Goal: Task Accomplishment & Management: Manage account settings

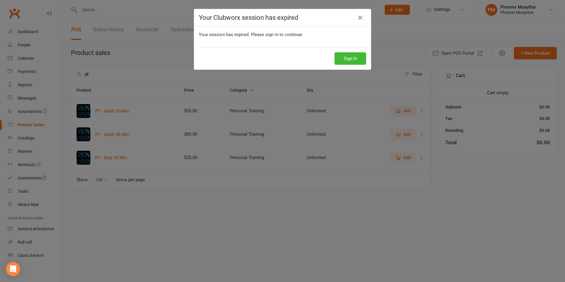
select select "100"
click at [343, 64] on button "Sign In" at bounding box center [350, 58] width 32 height 12
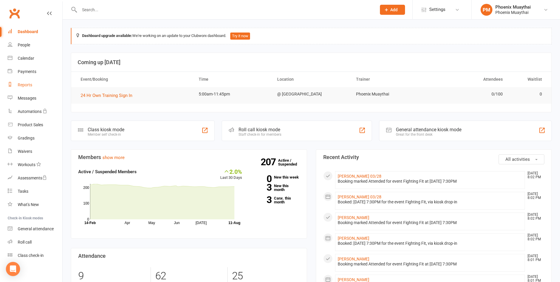
click at [29, 87] on div "Reports" at bounding box center [25, 84] width 14 height 5
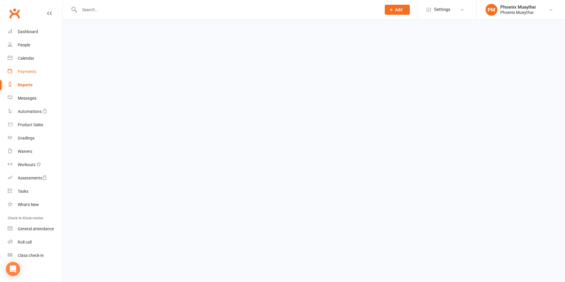
select select "100"
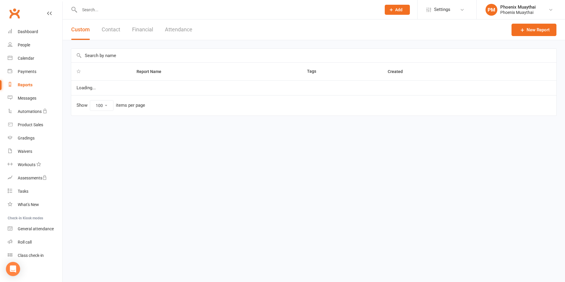
click at [114, 28] on button "Contact" at bounding box center [111, 29] width 19 height 20
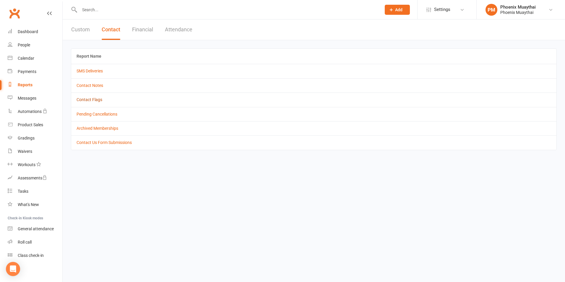
click at [99, 99] on link "Contact Flags" at bounding box center [89, 99] width 26 height 5
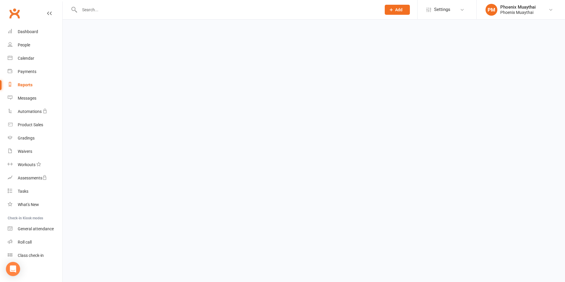
select select "active_only"
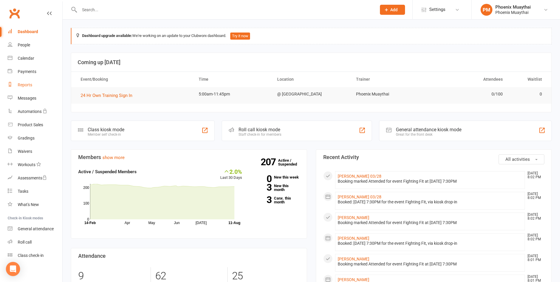
click at [33, 87] on link "Reports" at bounding box center [35, 84] width 55 height 13
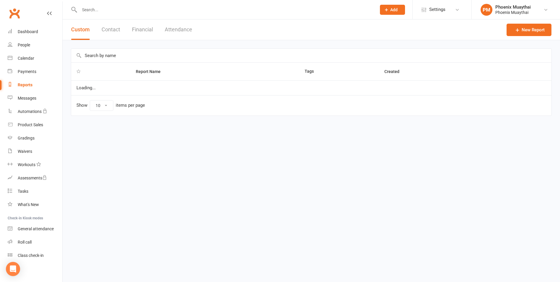
select select "100"
click at [144, 34] on button "Financial" at bounding box center [142, 29] width 21 height 20
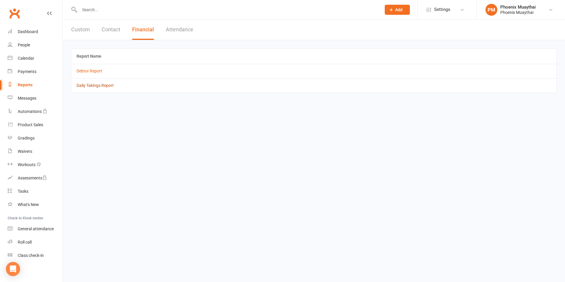
click at [102, 85] on link "Daily Takings Report" at bounding box center [94, 85] width 37 height 5
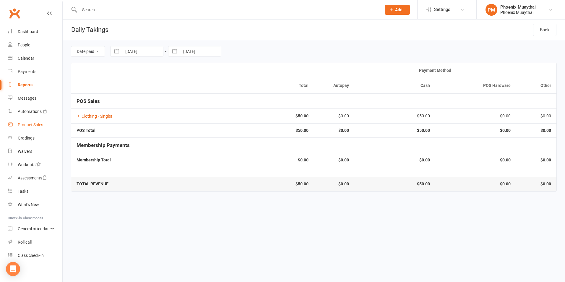
drag, startPoint x: 41, startPoint y: 120, endPoint x: 58, endPoint y: 110, distance: 19.2
click at [41, 120] on link "Product Sales" at bounding box center [35, 124] width 55 height 13
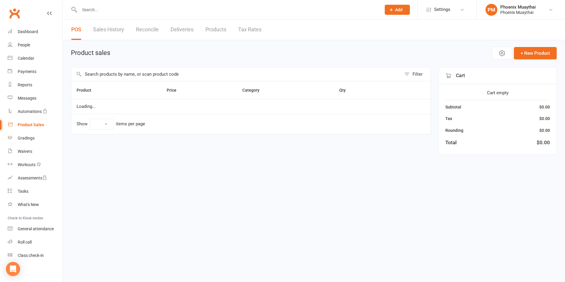
select select "100"
click at [109, 70] on input "text" at bounding box center [236, 74] width 330 height 14
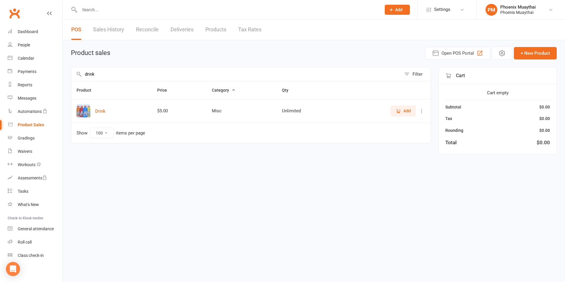
type input "drink"
click at [407, 109] on span "Add" at bounding box center [406, 111] width 7 height 6
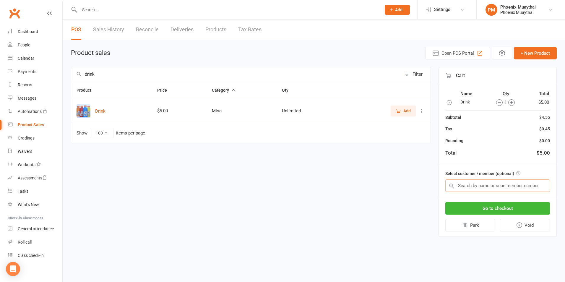
click at [482, 180] on input "text" at bounding box center [497, 185] width 105 height 12
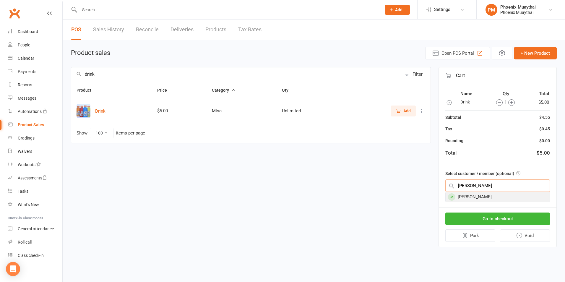
type input "mccoll"
click at [485, 198] on div "[PERSON_NAME]" at bounding box center [497, 197] width 104 height 10
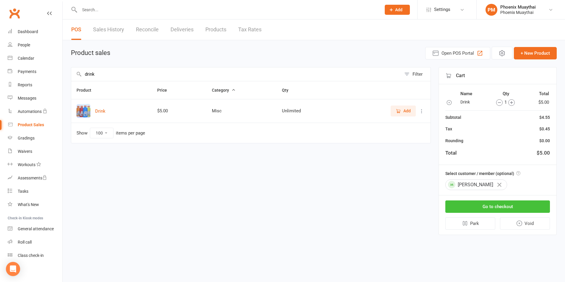
click at [493, 204] on button "Go to checkout" at bounding box center [497, 206] width 105 height 12
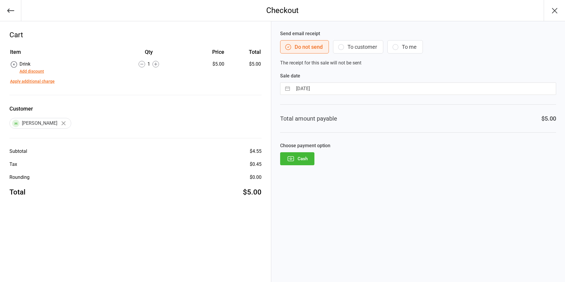
click at [307, 162] on button "Cash" at bounding box center [297, 158] width 34 height 13
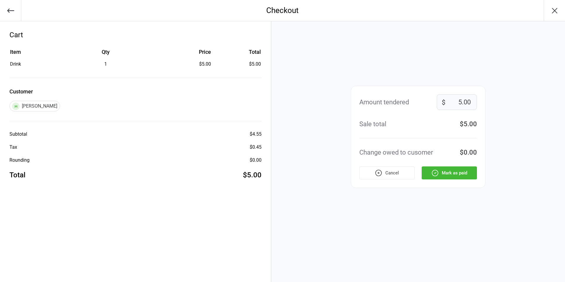
click at [450, 174] on button "Mark as paid" at bounding box center [448, 172] width 55 height 13
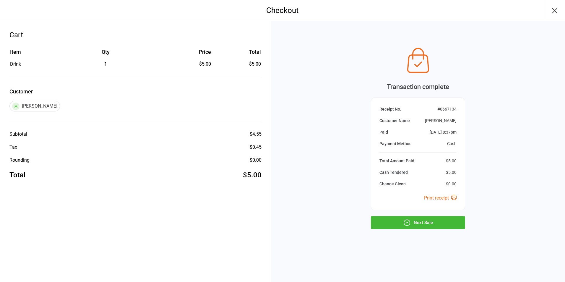
click at [427, 226] on button "Next Sale" at bounding box center [418, 222] width 94 height 13
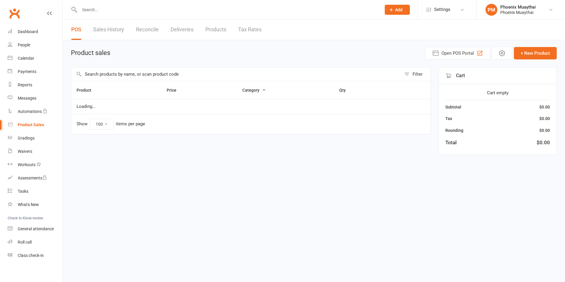
select select "100"
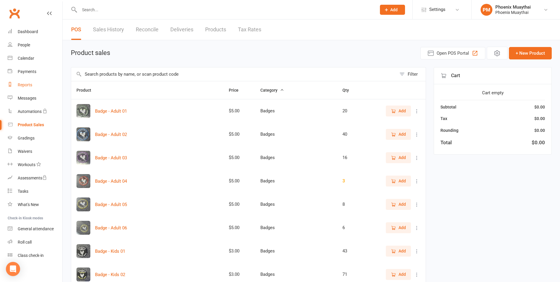
click at [22, 84] on div "Reports" at bounding box center [25, 84] width 14 height 5
select select "100"
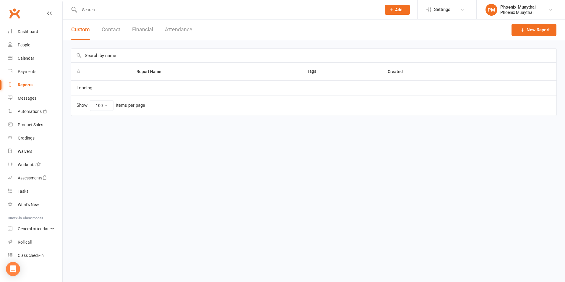
click at [133, 32] on button "Financial" at bounding box center [142, 29] width 21 height 20
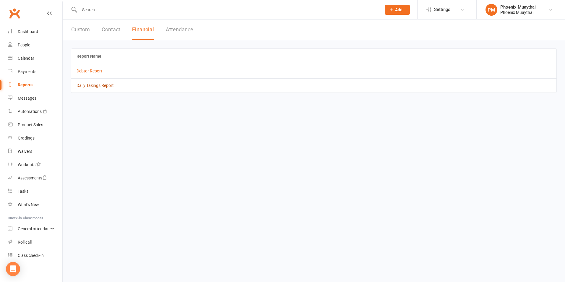
click at [94, 88] on link "Daily Takings Report" at bounding box center [94, 85] width 37 height 5
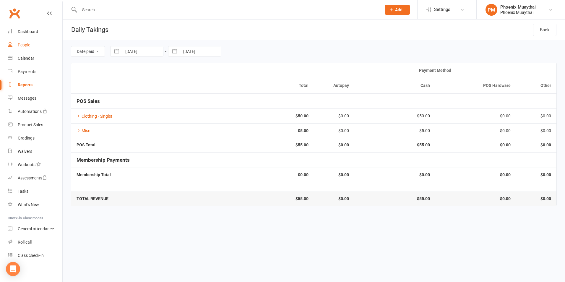
click at [34, 46] on link "People" at bounding box center [35, 44] width 55 height 13
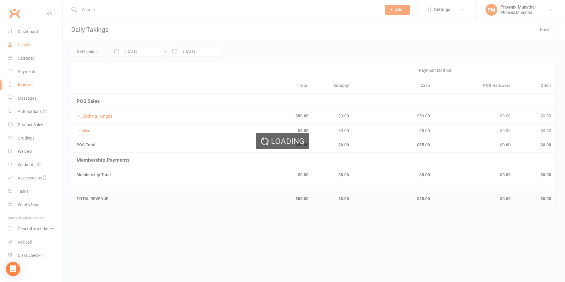
select select "100"
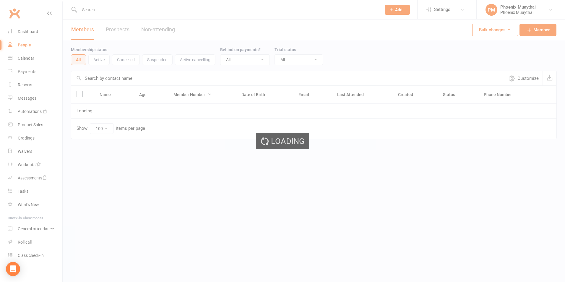
click at [100, 14] on div "Loading" at bounding box center [282, 141] width 565 height 282
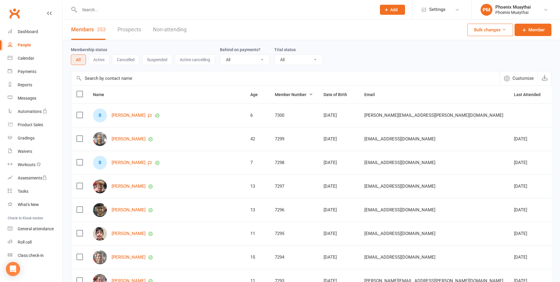
click at [98, 11] on input "text" at bounding box center [225, 10] width 295 height 8
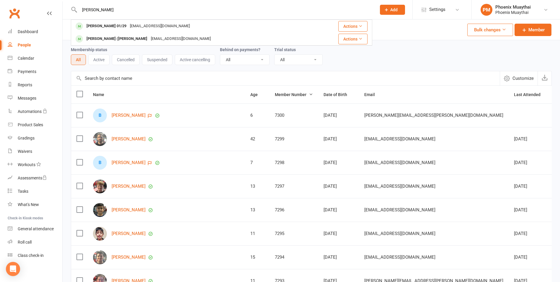
type input "joel"
drag, startPoint x: 92, startPoint y: 11, endPoint x: 66, endPoint y: 10, distance: 26.0
click at [66, 10] on react-component "joel Joel Dominick 01/29 Joely.d@outlook.com Actions Joe (Seungho) Kim qnixkim@…" at bounding box center [186, 9] width 372 height 19
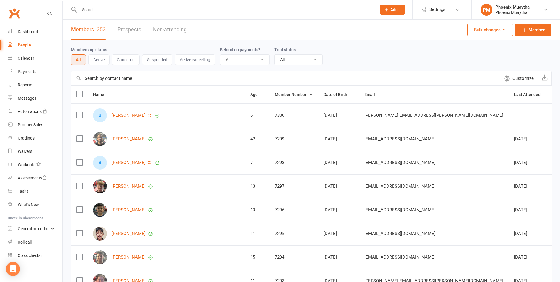
click at [92, 7] on input "text" at bounding box center [225, 10] width 295 height 8
drag, startPoint x: 33, startPoint y: 242, endPoint x: 40, endPoint y: 242, distance: 7.1
click at [33, 242] on link "Roll call" at bounding box center [35, 241] width 55 height 13
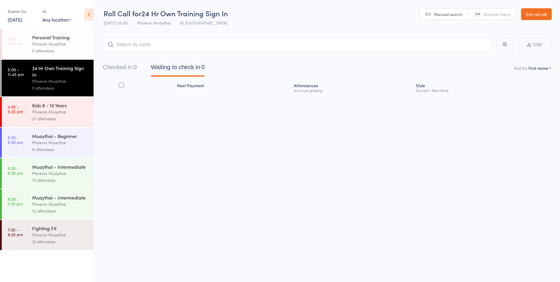
click at [65, 111] on div "Phoenix Muaythai" at bounding box center [60, 111] width 56 height 7
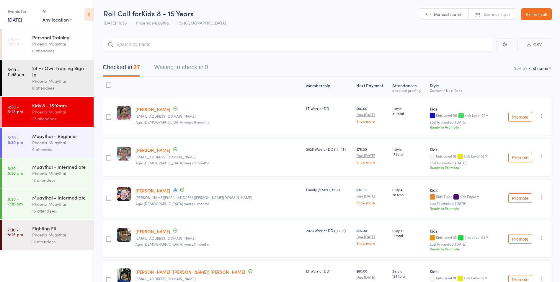
click at [71, 142] on div "Phoenix Muaythai" at bounding box center [60, 142] width 56 height 7
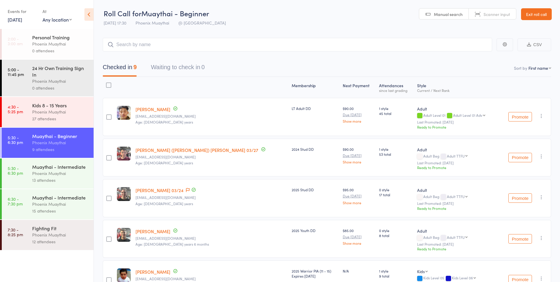
click at [68, 108] on div "Kids 8 - 15 Years" at bounding box center [60, 105] width 56 height 6
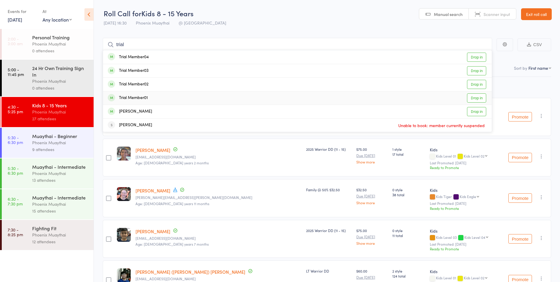
type input "trial"
click at [145, 99] on div "Trial Member01" at bounding box center [128, 98] width 40 height 7
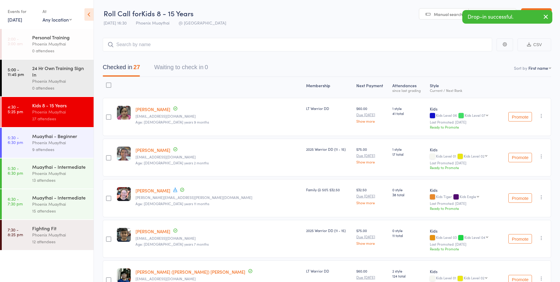
click at [68, 141] on div "Phoenix Muaythai" at bounding box center [60, 142] width 56 height 7
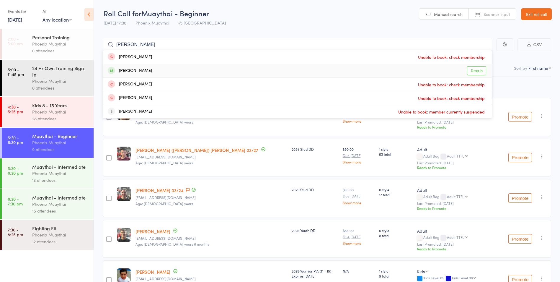
type input "jane"
click at [146, 68] on div "Jane Barnes Drop in" at bounding box center [297, 70] width 389 height 13
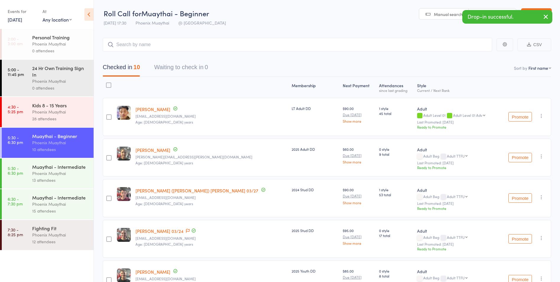
click at [53, 171] on div "Phoenix Muaythai" at bounding box center [60, 173] width 56 height 7
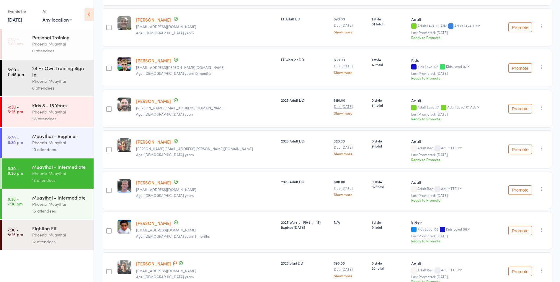
scroll to position [177, 0]
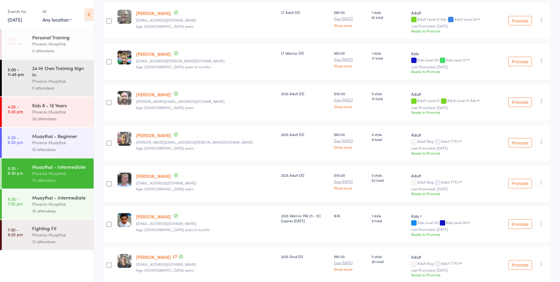
click at [541, 142] on icon "button" at bounding box center [542, 142] width 6 height 6
click at [521, 201] on li "Remove" at bounding box center [520, 201] width 49 height 8
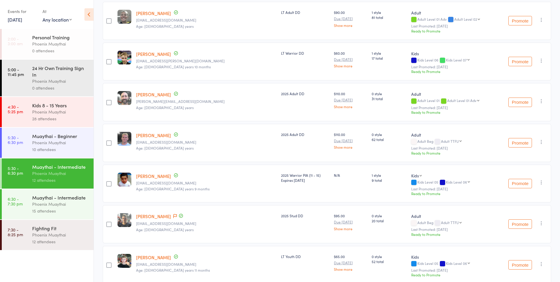
click at [542, 144] on icon "button" at bounding box center [542, 142] width 6 height 6
click at [527, 201] on li "Remove" at bounding box center [520, 201] width 49 height 8
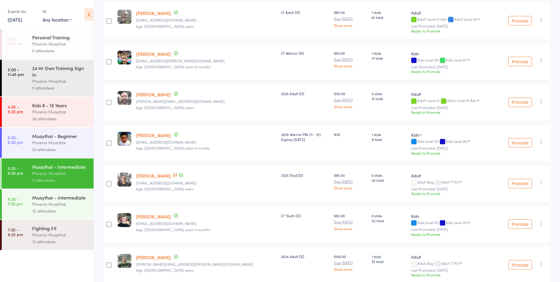
click at [58, 146] on div "10 attendees" at bounding box center [60, 149] width 56 height 7
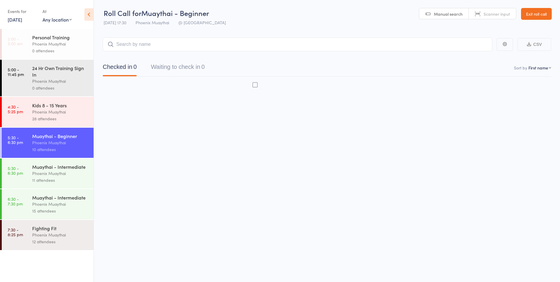
scroll to position [0, 0]
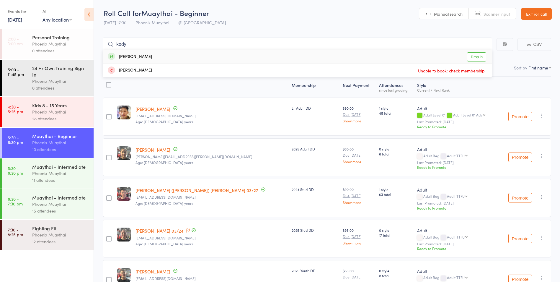
type input "kody"
click at [145, 55] on div "[PERSON_NAME]" at bounding box center [130, 56] width 44 height 7
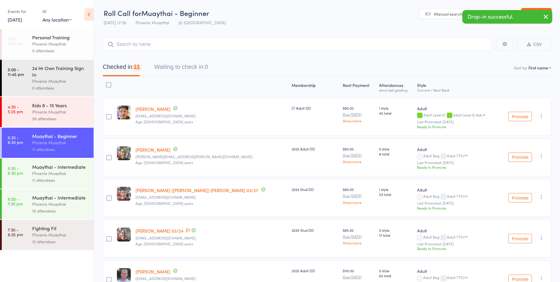
click at [74, 175] on div "Phoenix Muaythai" at bounding box center [60, 173] width 56 height 7
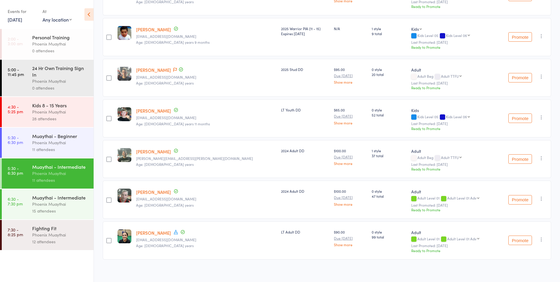
scroll to position [287, 0]
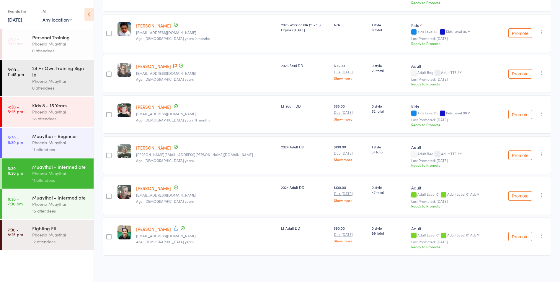
click at [542, 153] on icon "button" at bounding box center [542, 154] width 6 height 6
click at [522, 213] on li "Remove" at bounding box center [520, 213] width 49 height 8
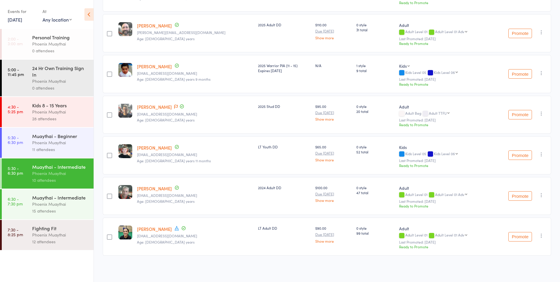
click at [66, 138] on div "Muaythai - Beginner" at bounding box center [60, 136] width 56 height 6
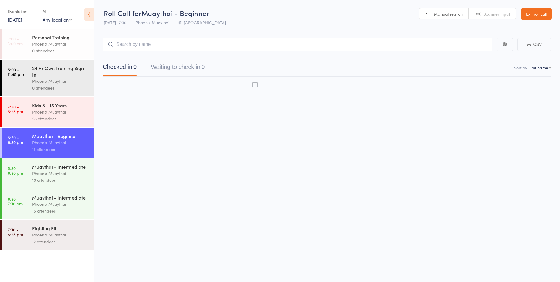
scroll to position [0, 0]
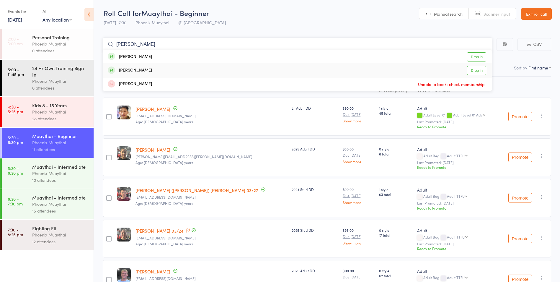
type input "robert"
click at [142, 70] on div "[PERSON_NAME]" at bounding box center [130, 70] width 44 height 7
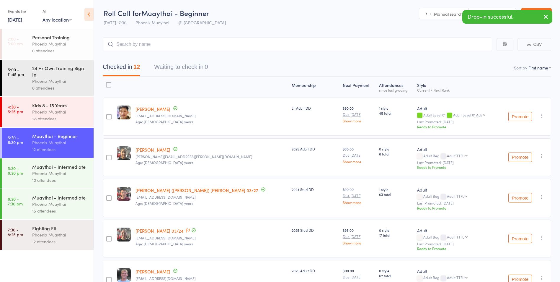
click at [83, 168] on div "Muaythai - Intermediate" at bounding box center [60, 166] width 56 height 6
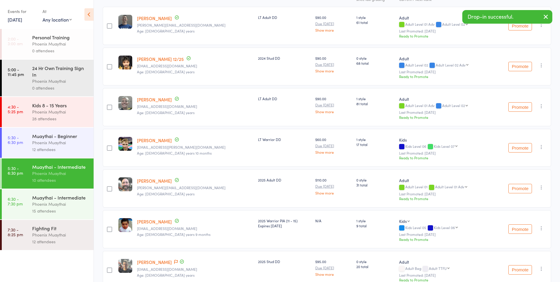
scroll to position [118, 0]
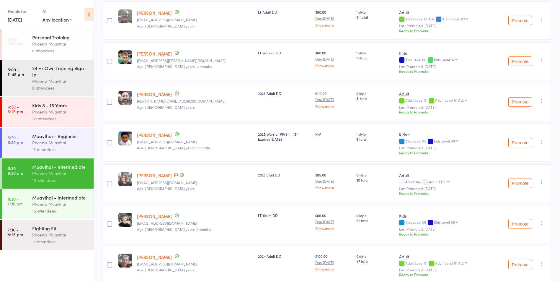
click at [55, 194] on div "Muaythai - Intermediate" at bounding box center [60, 197] width 56 height 6
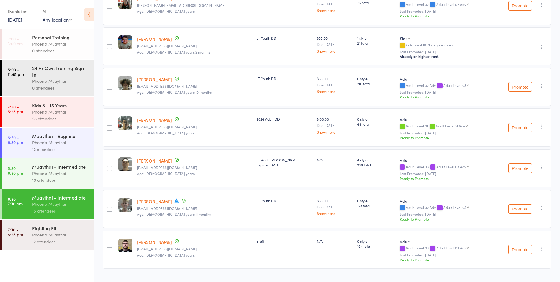
scroll to position [368, 0]
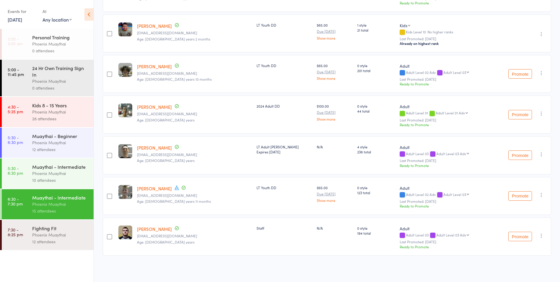
click at [64, 235] on div "Phoenix Muaythai" at bounding box center [60, 234] width 56 height 7
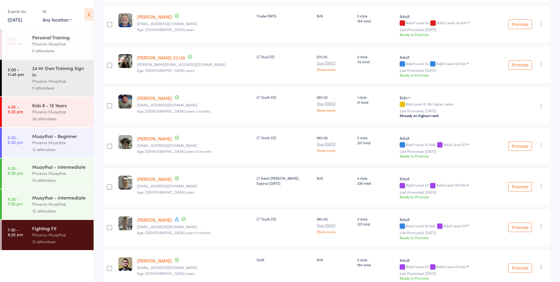
scroll to position [327, 0]
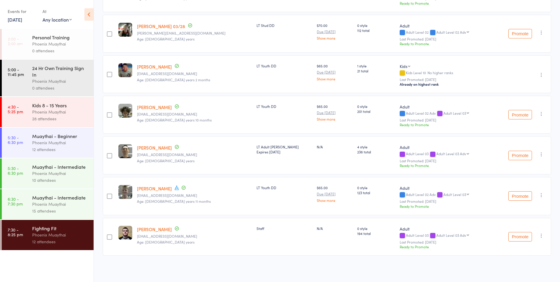
click at [67, 172] on div "Phoenix Muaythai" at bounding box center [60, 173] width 56 height 7
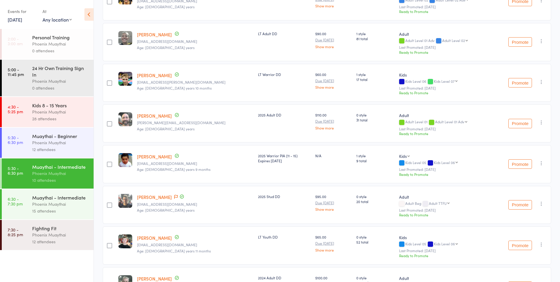
scroll to position [148, 0]
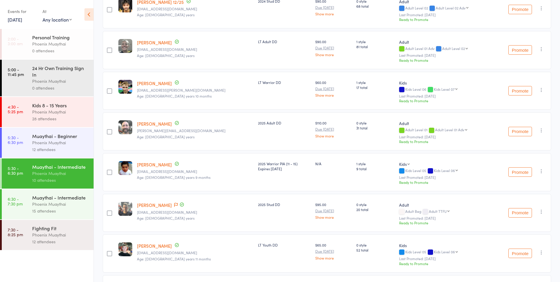
click at [543, 171] on icon "button" at bounding box center [542, 171] width 6 height 6
click at [520, 231] on li "Remove" at bounding box center [520, 230] width 49 height 8
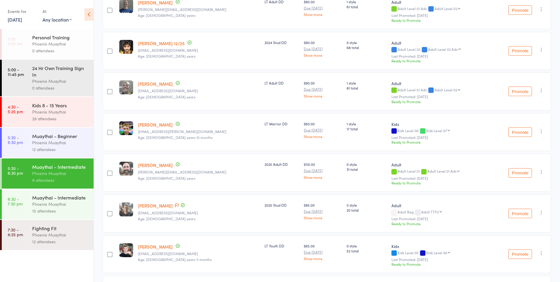
scroll to position [87, 0]
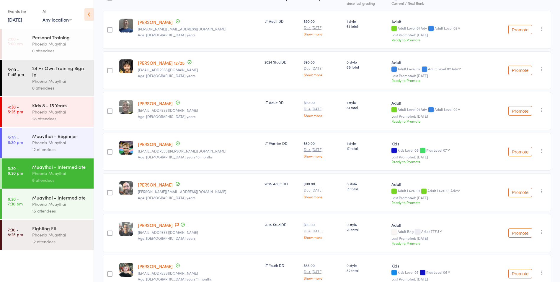
click at [79, 137] on div "Muaythai - Beginner" at bounding box center [60, 136] width 56 height 6
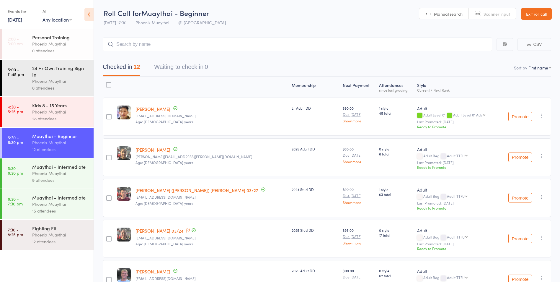
click at [541, 116] on icon "button" at bounding box center [542, 116] width 6 height 6
click at [521, 174] on li "Remove" at bounding box center [520, 175] width 49 height 8
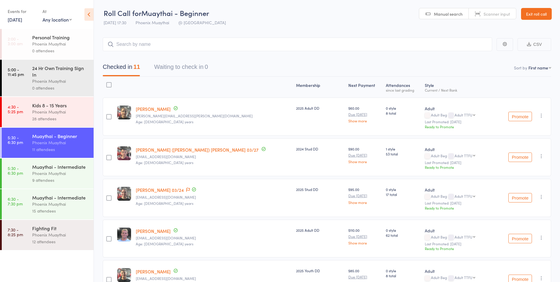
click at [80, 172] on div "Phoenix Muaythai" at bounding box center [60, 173] width 56 height 7
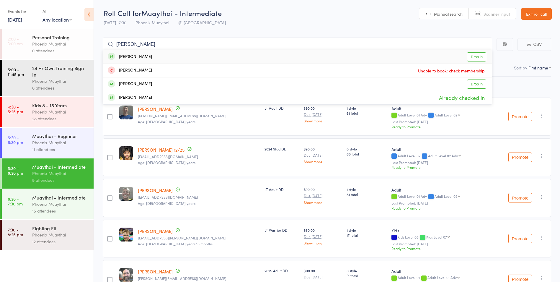
type input "alex"
click at [139, 54] on div "[PERSON_NAME]" at bounding box center [130, 56] width 44 height 7
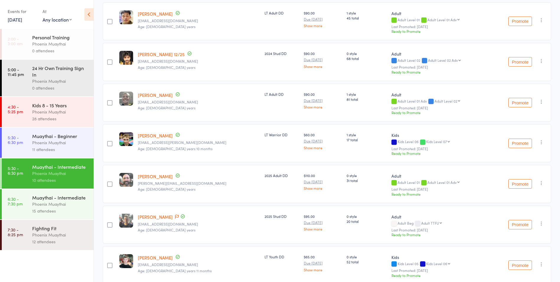
scroll to position [128, 0]
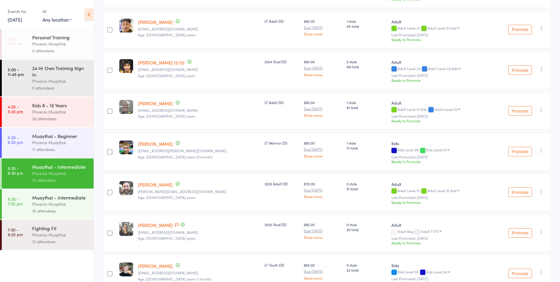
click at [82, 146] on div "11 attendees" at bounding box center [60, 149] width 56 height 7
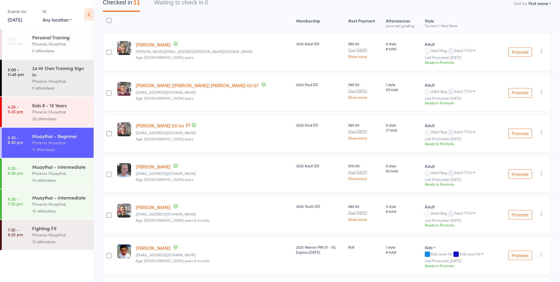
scroll to position [45, 0]
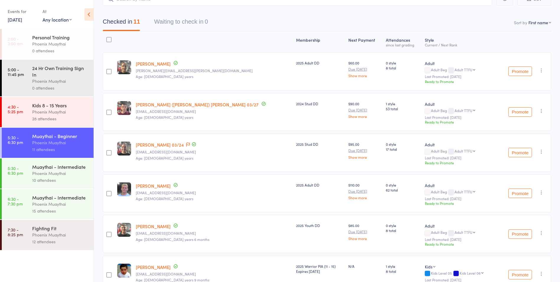
click at [81, 178] on div "10 attendees" at bounding box center [60, 180] width 56 height 7
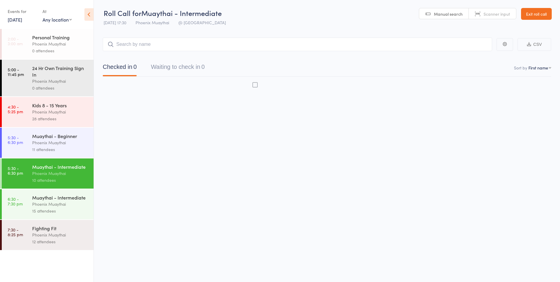
scroll to position [0, 0]
click at [74, 210] on div "15 attendees" at bounding box center [60, 210] width 56 height 7
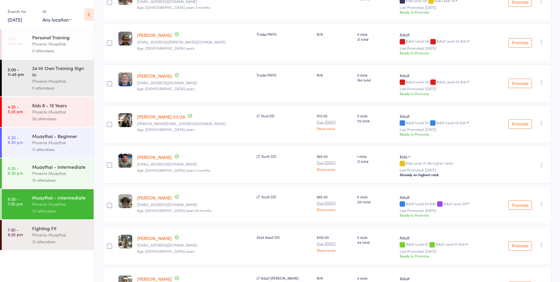
click at [71, 235] on div "Phoenix Muaythai" at bounding box center [60, 234] width 56 height 7
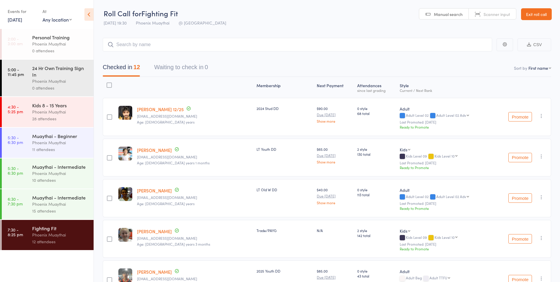
click at [73, 114] on div "Phoenix Muaythai" at bounding box center [60, 111] width 56 height 7
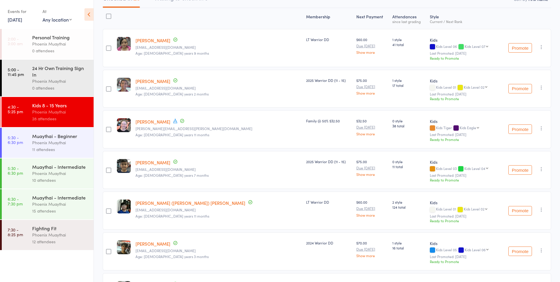
scroll to position [62, 0]
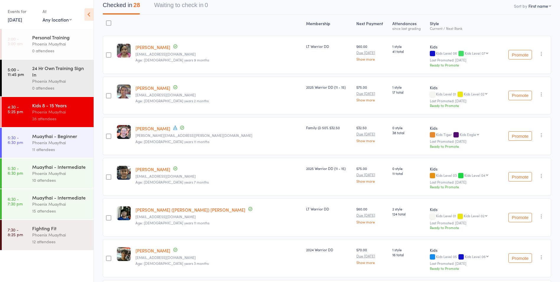
click at [62, 143] on div "Phoenix Muaythai" at bounding box center [60, 142] width 56 height 7
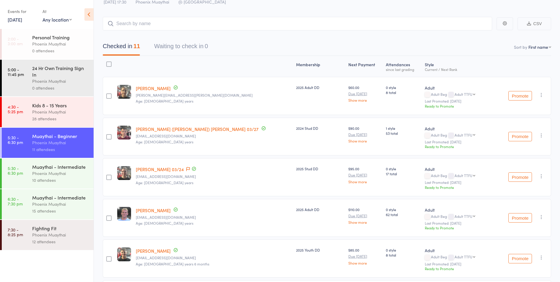
scroll to position [30, 0]
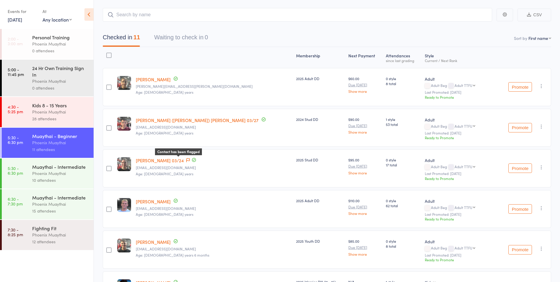
click at [186, 158] on icon at bounding box center [188, 160] width 4 height 4
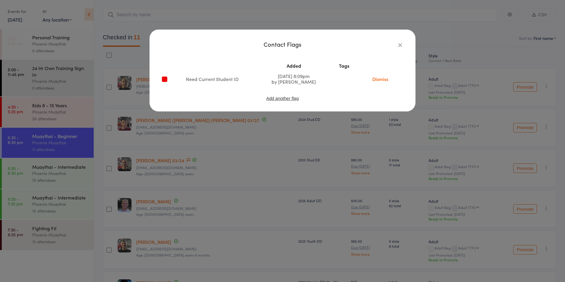
click at [219, 146] on div "Contact Flags Added Tags Need Current Student ID Aug 7, 2025 8:09pm by Phoenix …" at bounding box center [282, 141] width 565 height 282
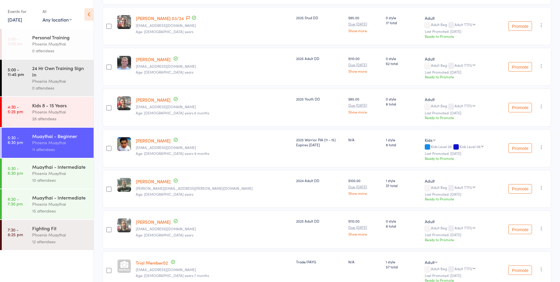
scroll to position [164, 0]
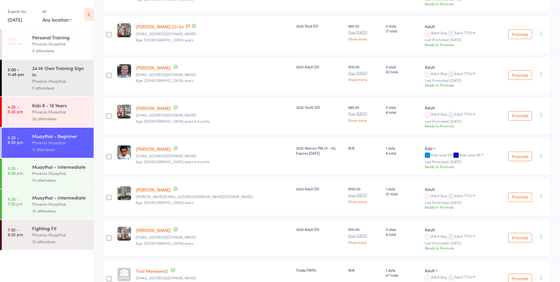
click at [73, 167] on div "Muaythai - Intermediate" at bounding box center [60, 166] width 56 height 6
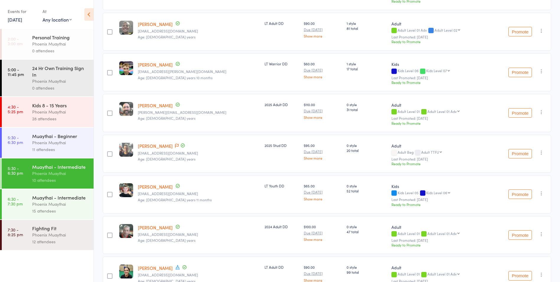
scroll to position [237, 0]
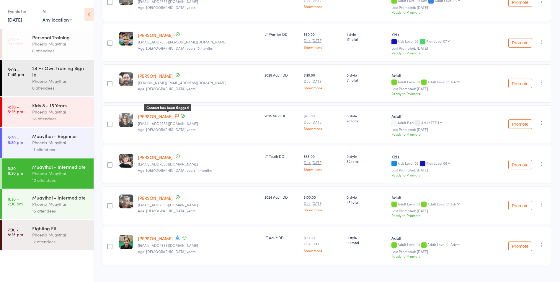
click at [175, 117] on icon at bounding box center [177, 116] width 4 height 4
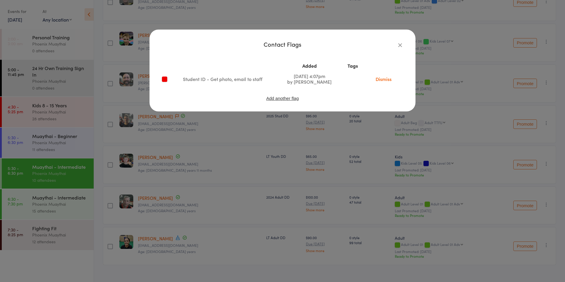
click at [188, 136] on div "Contact Flags Added Tags Student ID - Get photo, email to staff Mar 10, 2025 4:…" at bounding box center [282, 141] width 565 height 282
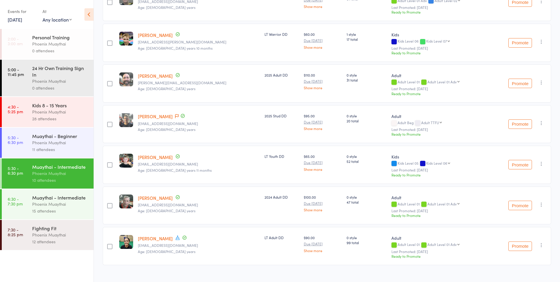
click at [62, 198] on div "Muaythai - Intermediate" at bounding box center [60, 197] width 56 height 6
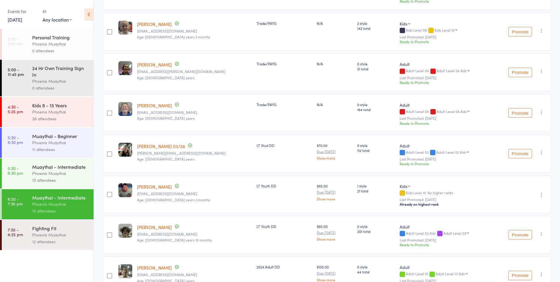
scroll to position [355, 0]
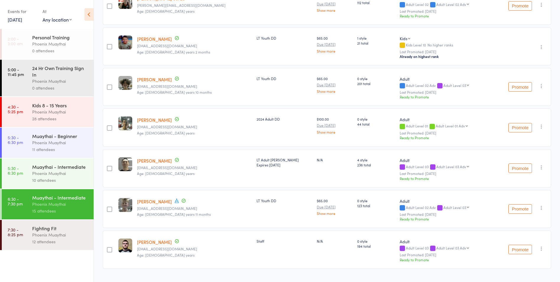
click at [62, 230] on div "Fighting Fit" at bounding box center [60, 228] width 56 height 6
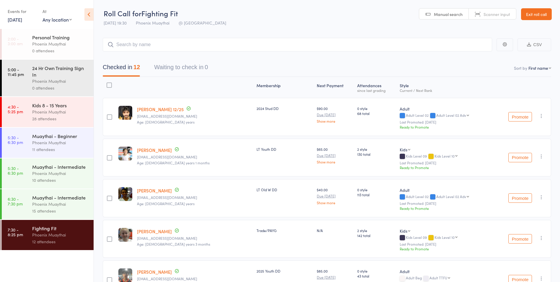
click at [536, 17] on link "Exit roll call" at bounding box center [536, 14] width 31 height 12
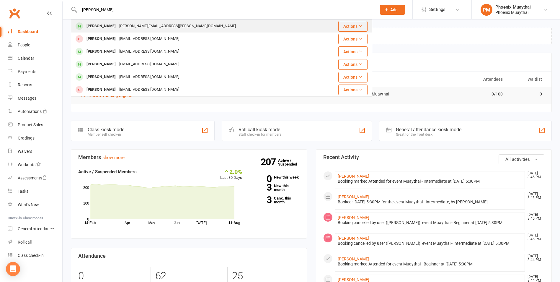
type input "[PERSON_NAME]"
click at [106, 25] on div "[PERSON_NAME]" at bounding box center [101, 26] width 33 height 9
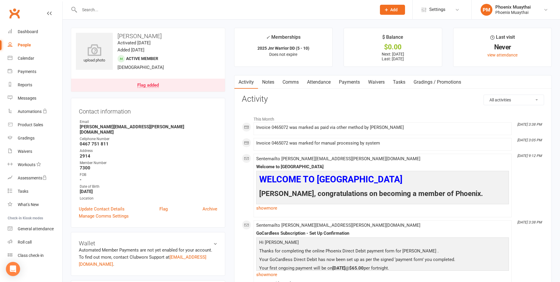
click at [145, 85] on div "Flag added" at bounding box center [148, 85] width 22 height 5
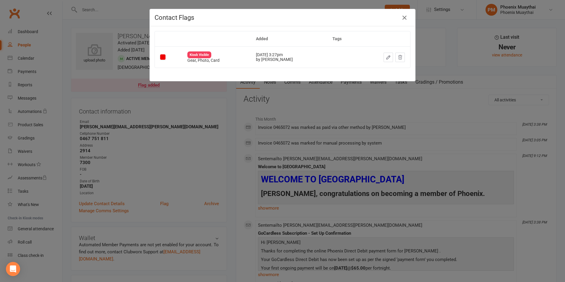
click at [178, 128] on div "Contact Flags Added Tags Kiosk Visible Gear, Photo, Card [DATE] 3:27pm by [PERS…" at bounding box center [282, 141] width 565 height 282
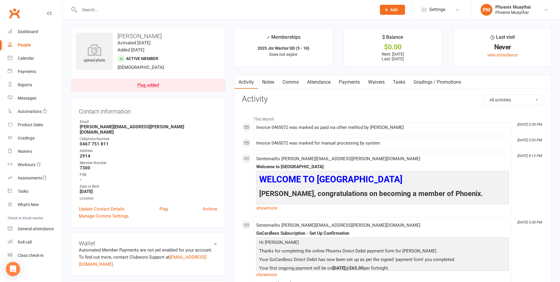
click at [452, 82] on link "Gradings / Promotions" at bounding box center [438, 82] width 56 height 14
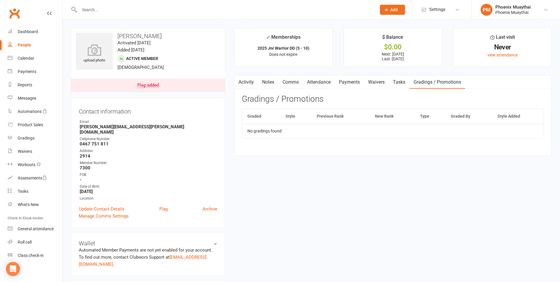
click at [26, 43] on div "People" at bounding box center [24, 45] width 13 height 5
select select "100"
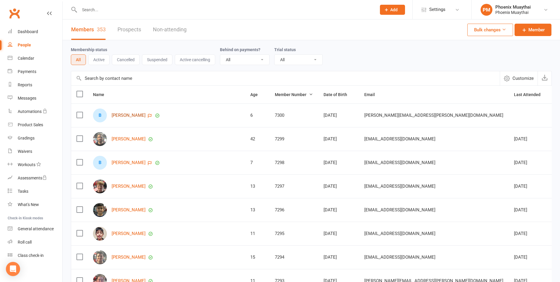
click at [126, 116] on link "[PERSON_NAME]" at bounding box center [129, 115] width 34 height 5
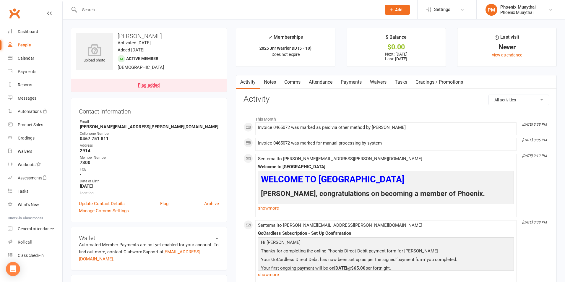
select select "100"
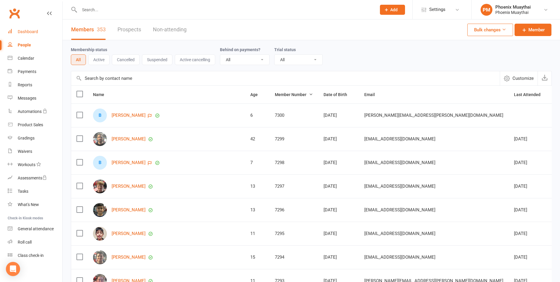
click at [35, 31] on div "Dashboard" at bounding box center [28, 31] width 20 height 5
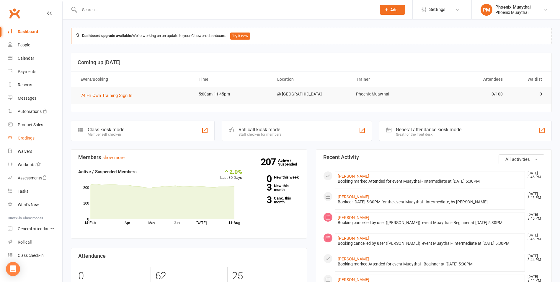
click at [38, 140] on link "Gradings" at bounding box center [35, 137] width 55 height 13
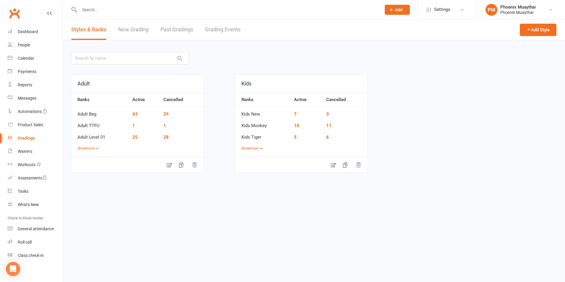
click at [137, 29] on link "New Grading" at bounding box center [133, 29] width 30 height 20
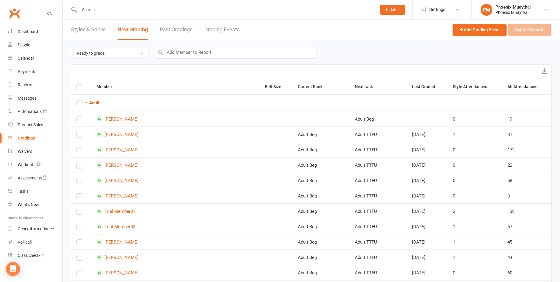
click at [91, 32] on link "Styles & Ranks" at bounding box center [88, 29] width 35 height 20
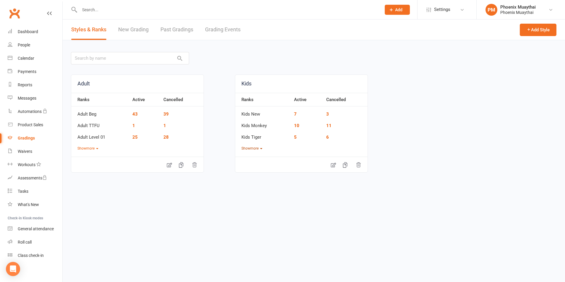
click at [261, 148] on icon "button" at bounding box center [261, 148] width 2 height 1
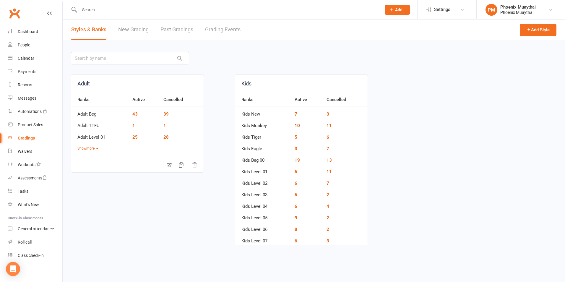
click at [298, 125] on link "10" at bounding box center [296, 125] width 5 height 5
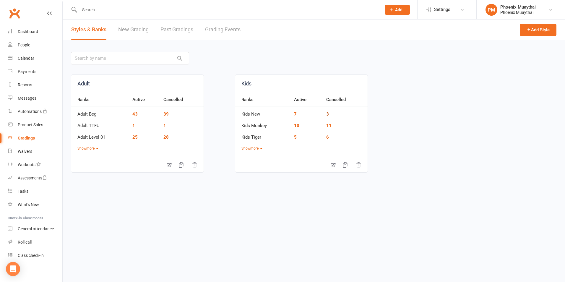
click at [327, 114] on link "3" at bounding box center [327, 113] width 3 height 5
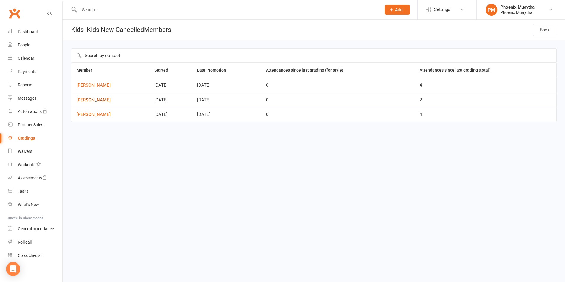
click at [102, 101] on link "[PERSON_NAME]" at bounding box center [109, 99] width 67 height 5
click at [90, 116] on link "[PERSON_NAME]" at bounding box center [109, 114] width 67 height 5
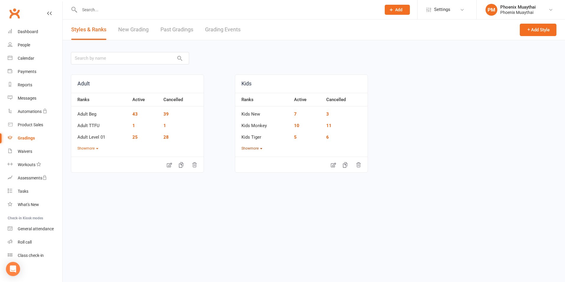
click at [259, 148] on button "Show more" at bounding box center [251, 149] width 21 height 6
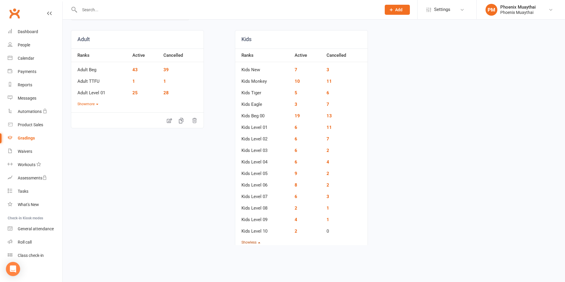
scroll to position [59, 0]
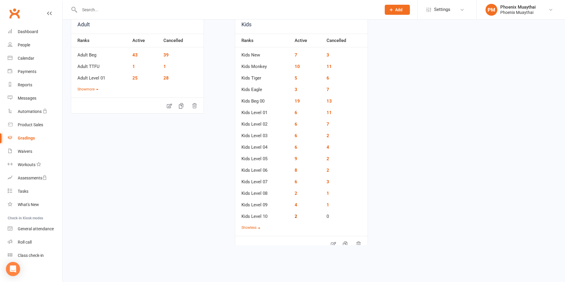
click at [295, 216] on link "2" at bounding box center [295, 216] width 3 height 5
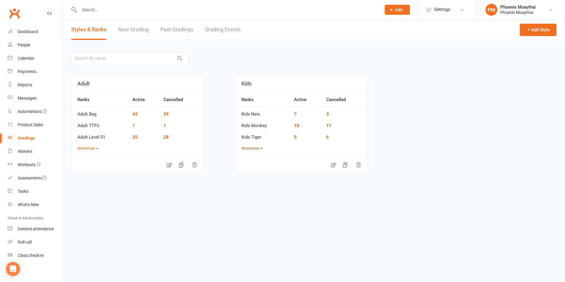
click at [249, 150] on button "Show more" at bounding box center [251, 149] width 21 height 6
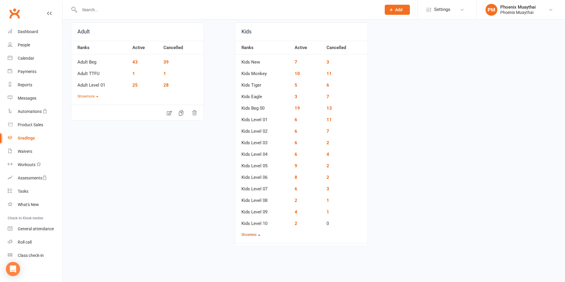
scroll to position [59, 0]
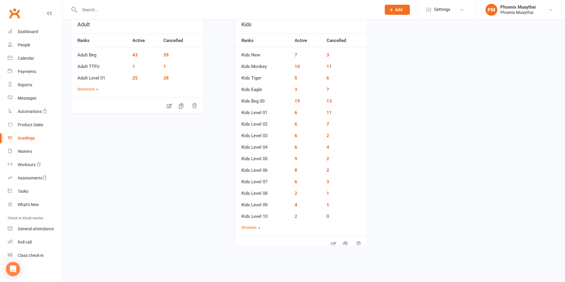
click at [327, 206] on link "1" at bounding box center [327, 204] width 3 height 5
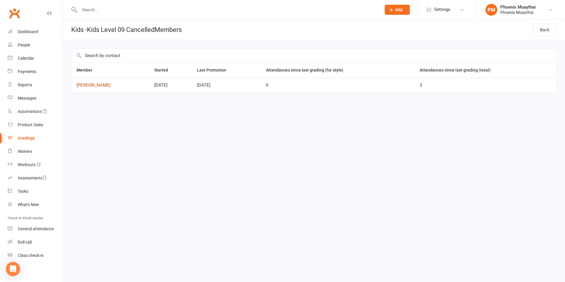
click at [99, 83] on link "[PERSON_NAME]" at bounding box center [109, 85] width 67 height 5
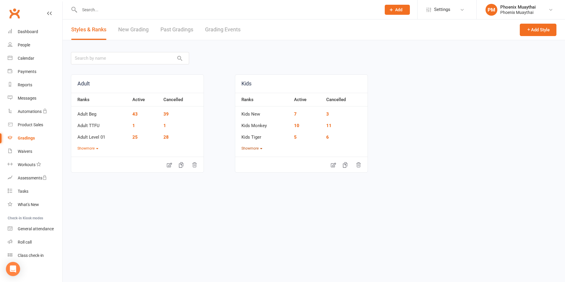
click at [256, 148] on button "Show more" at bounding box center [251, 149] width 21 height 6
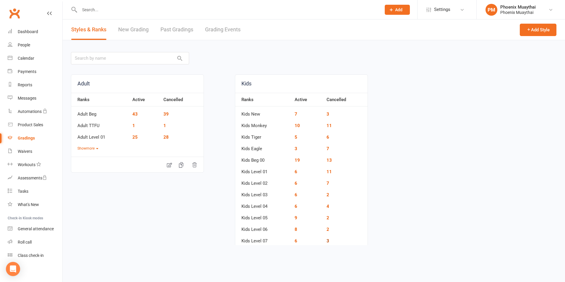
click at [327, 240] on link "3" at bounding box center [327, 240] width 3 height 5
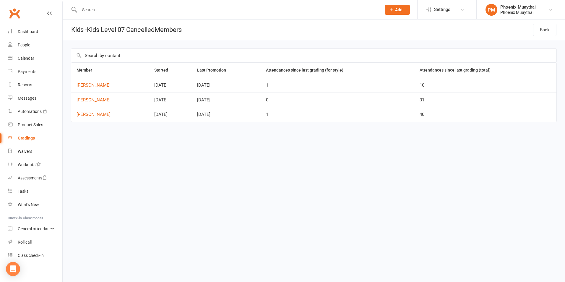
click at [100, 111] on td "[PERSON_NAME]" at bounding box center [110, 114] width 78 height 15
click at [100, 114] on link "[PERSON_NAME]" at bounding box center [109, 114] width 67 height 5
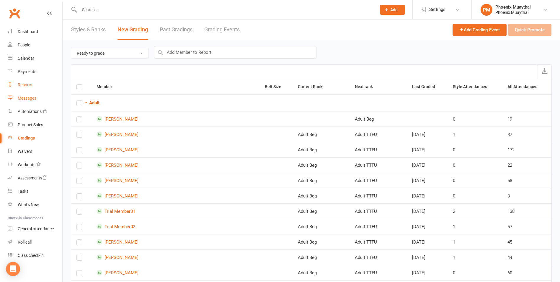
drag, startPoint x: 35, startPoint y: 87, endPoint x: 35, endPoint y: 92, distance: 4.4
click at [35, 87] on link "Reports" at bounding box center [35, 84] width 55 height 13
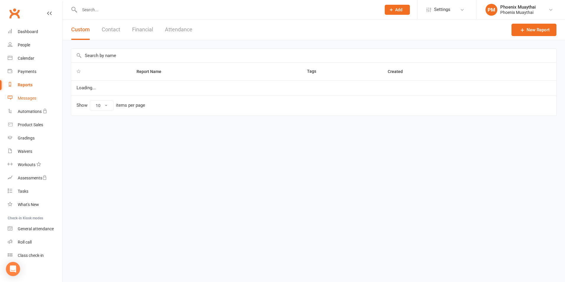
select select "100"
drag, startPoint x: 146, startPoint y: 28, endPoint x: 141, endPoint y: 39, distance: 12.5
click at [146, 28] on button "Financial" at bounding box center [142, 29] width 21 height 20
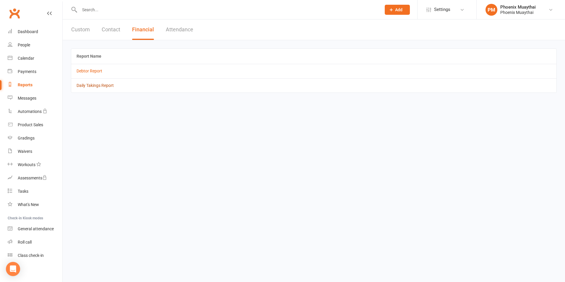
click at [94, 88] on link "Daily Takings Report" at bounding box center [94, 85] width 37 height 5
